Goal: Navigation & Orientation: Find specific page/section

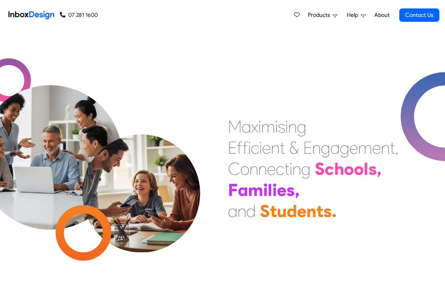
click at [382, 15] on link "About" at bounding box center [381, 15] width 19 height 14
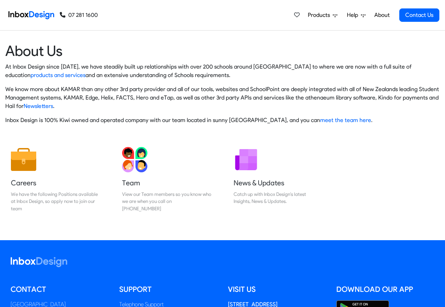
click at [29, 15] on img at bounding box center [31, 15] width 46 height 14
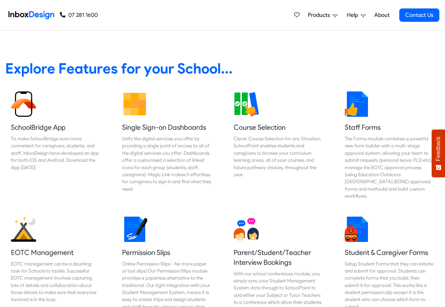
scroll to position [295, 0]
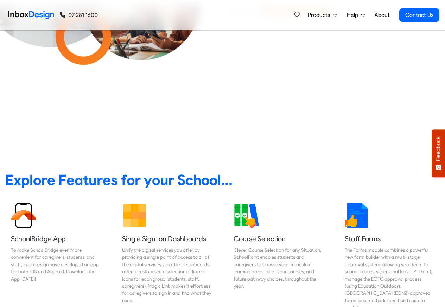
scroll to position [169, 0]
